Goal: Navigation & Orientation: Find specific page/section

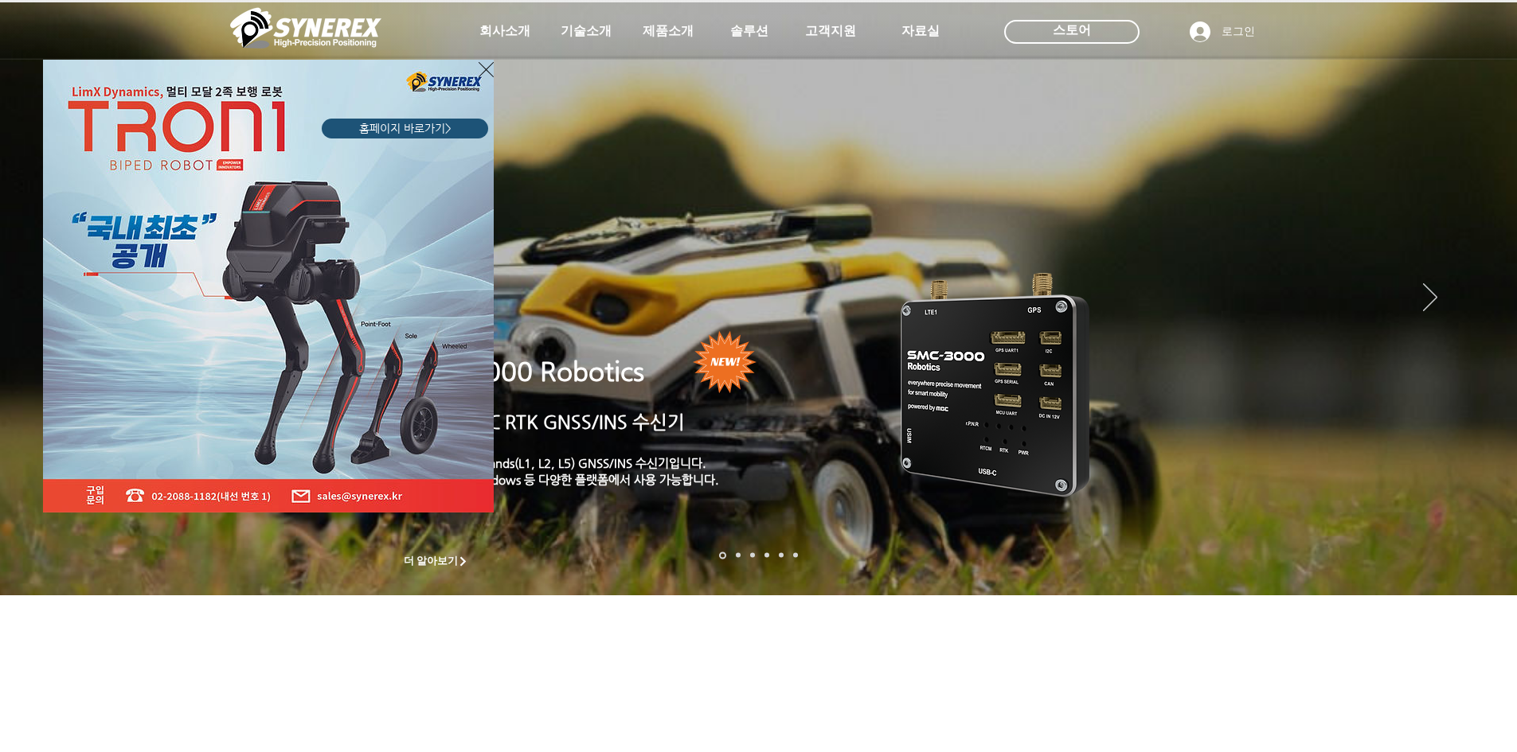
click at [487, 72] on icon "사이트로 돌아가기" at bounding box center [486, 70] width 15 height 20
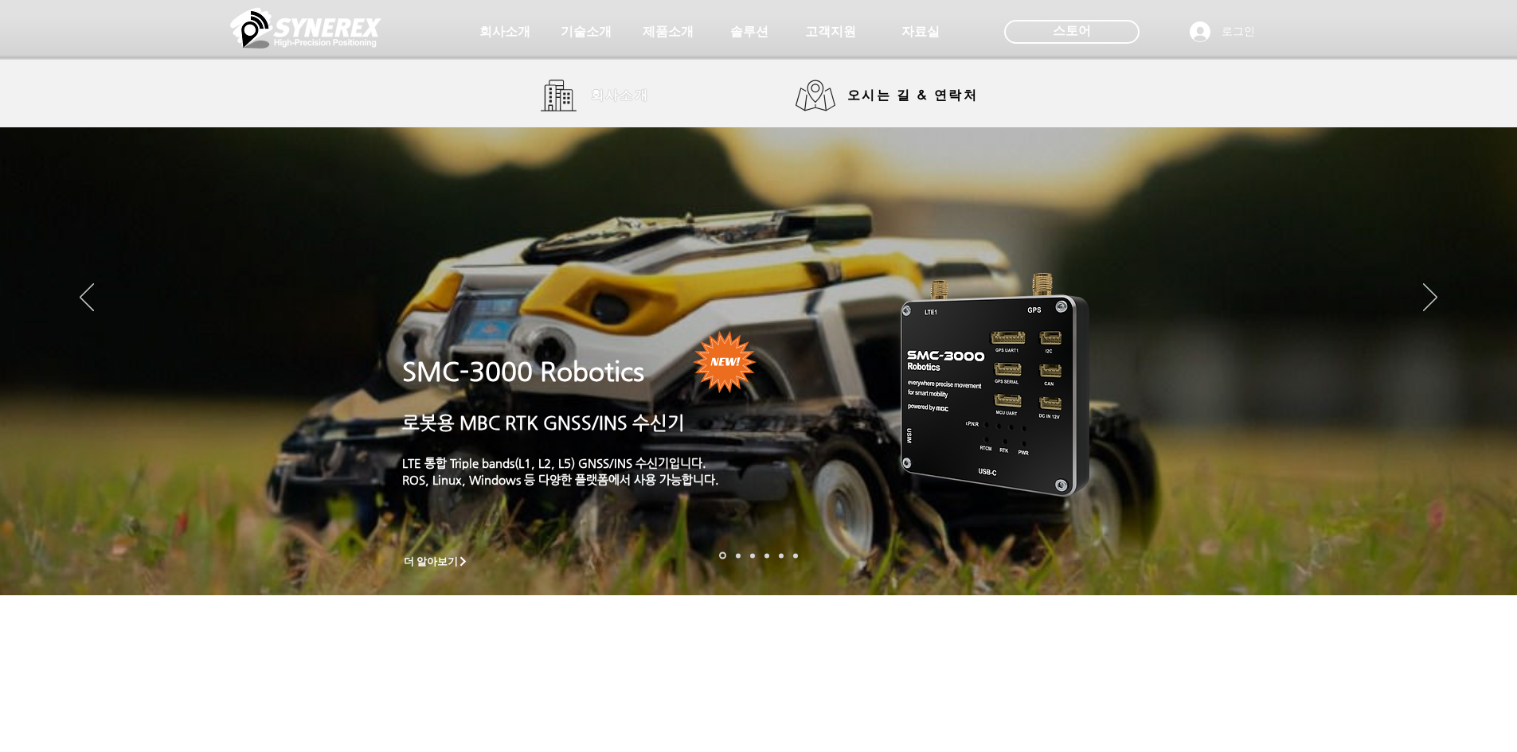
click at [596, 88] on span "회사소개" at bounding box center [620, 96] width 59 height 17
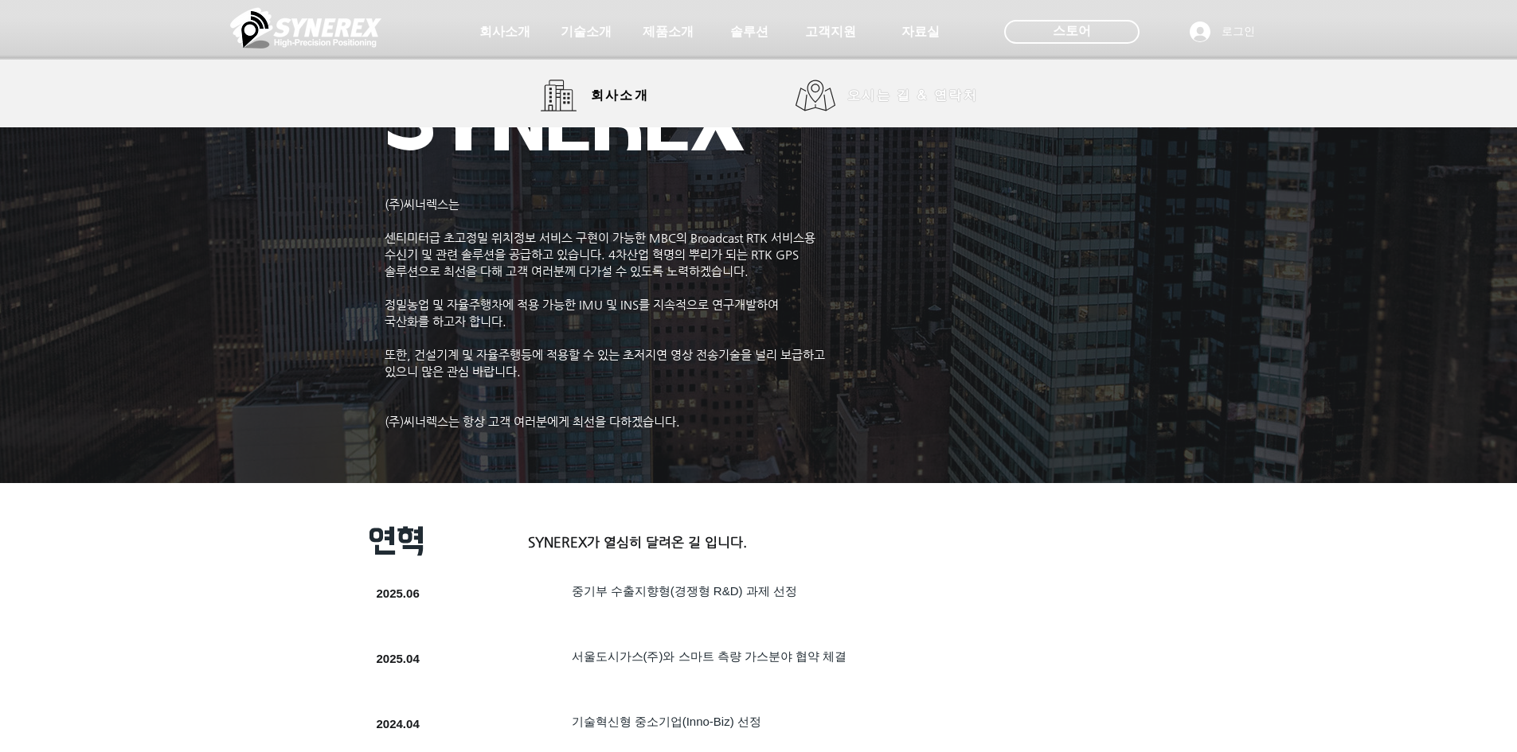
click at [877, 101] on span "오시는 길 & 연락처" at bounding box center [912, 96] width 131 height 18
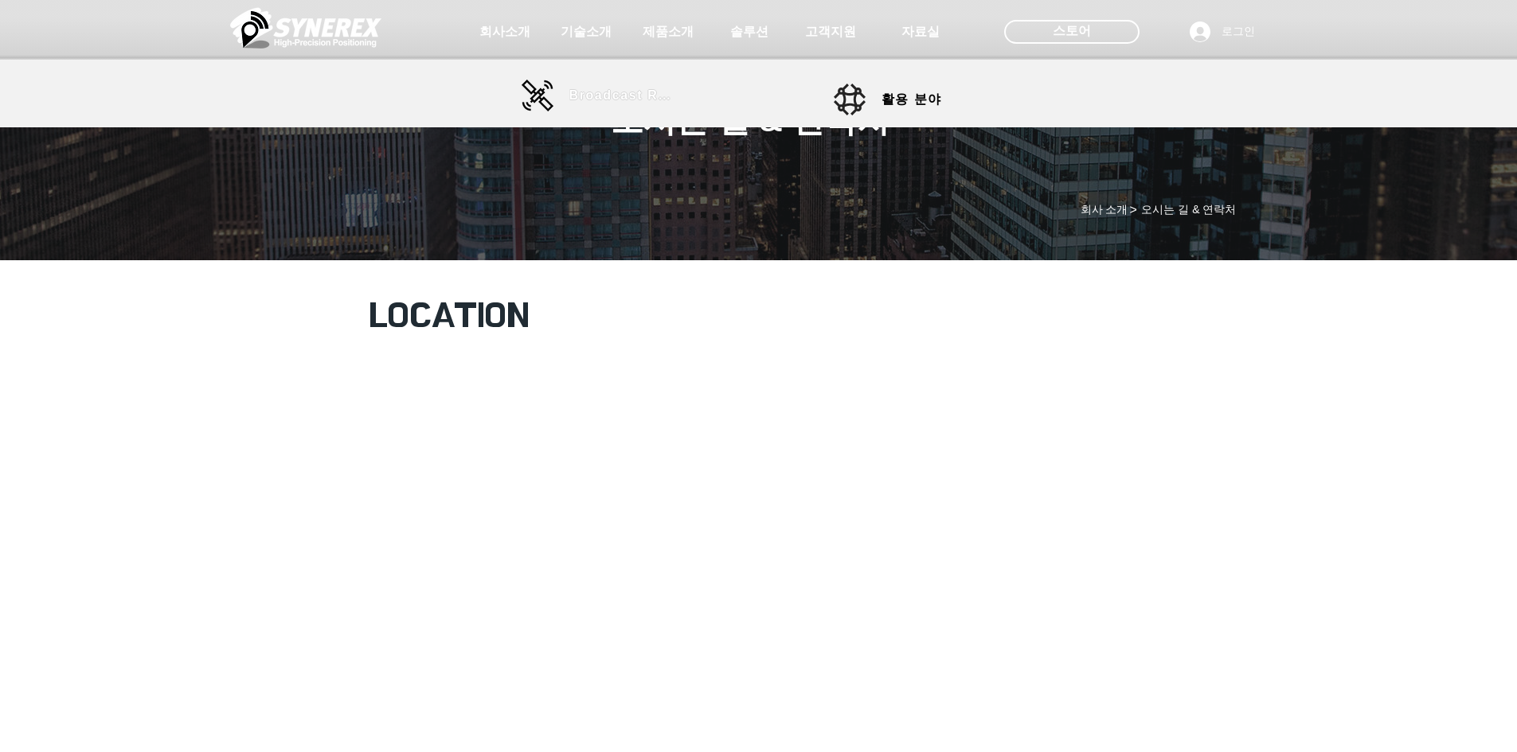
click at [611, 93] on span "Broadcast RTK" at bounding box center [622, 95] width 107 height 14
